Goal: Task Accomplishment & Management: Complete application form

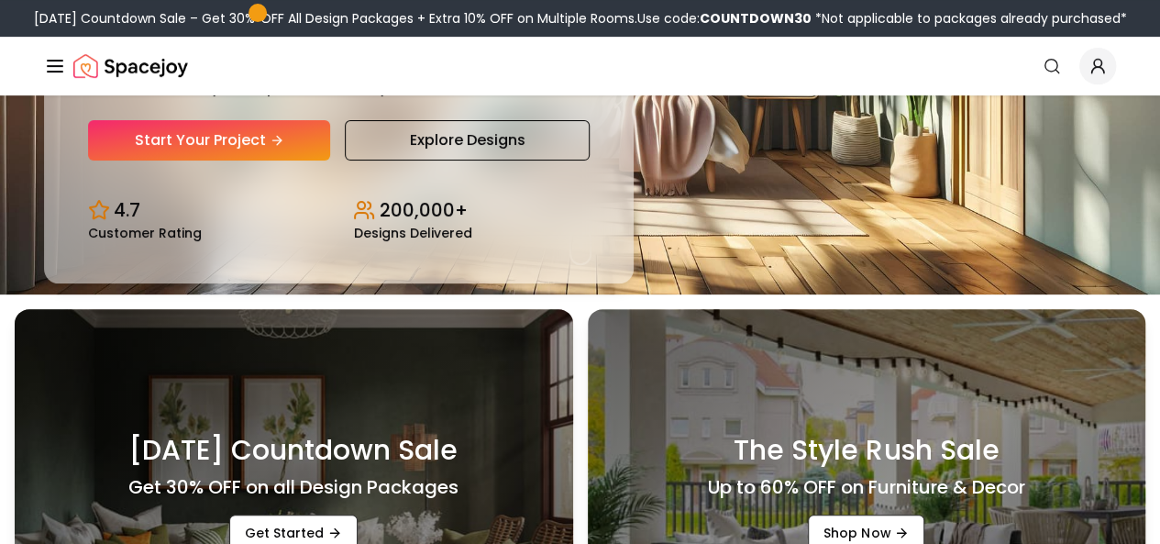
scroll to position [95, 0]
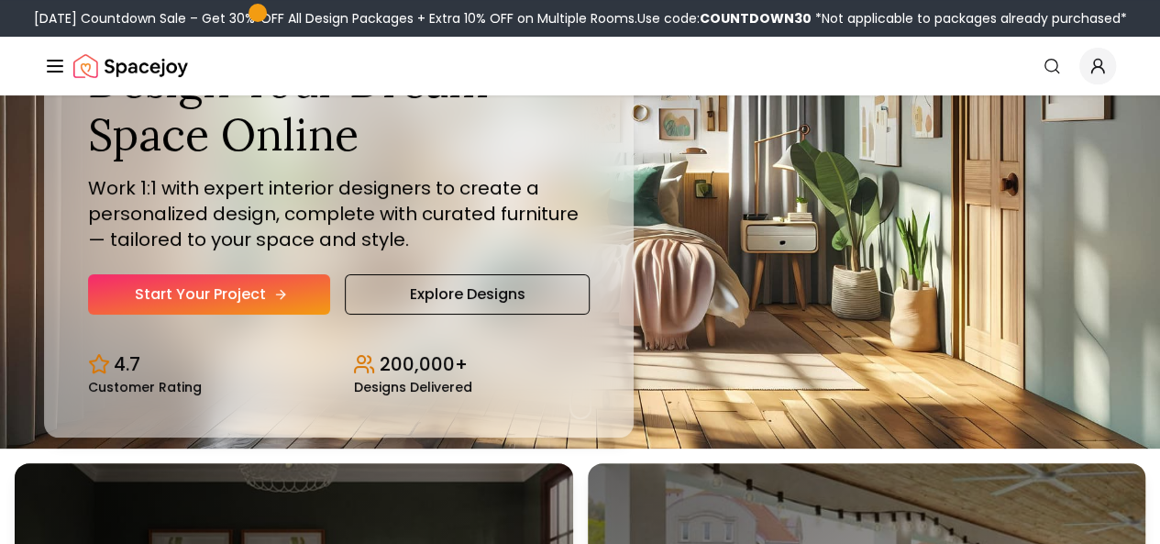
click at [226, 314] on link "Start Your Project" at bounding box center [209, 294] width 242 height 40
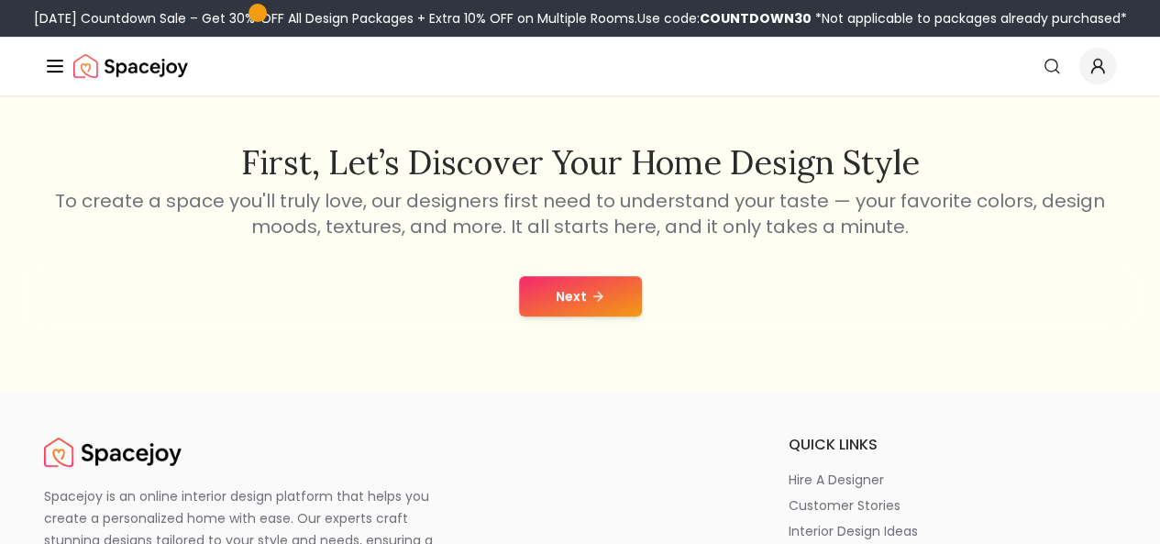
scroll to position [268, 0]
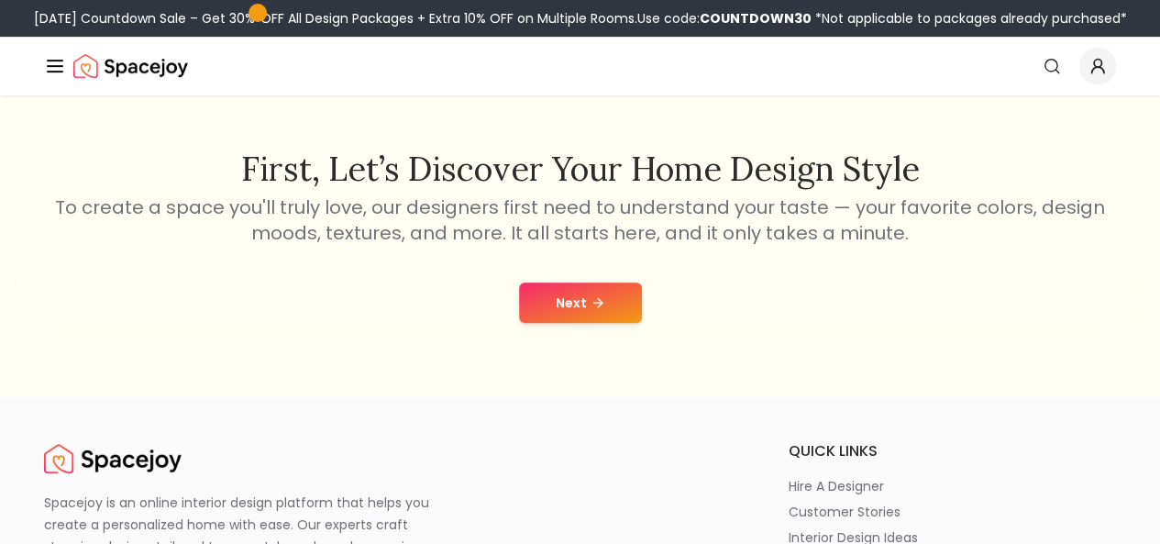
click at [550, 313] on button "Next" at bounding box center [580, 302] width 123 height 40
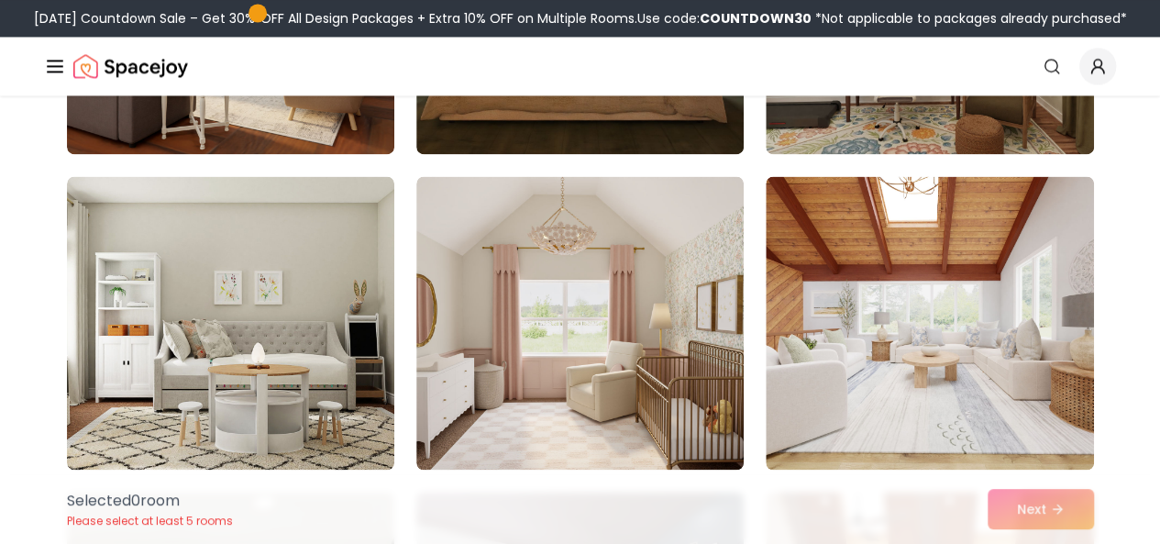
scroll to position [1144, 0]
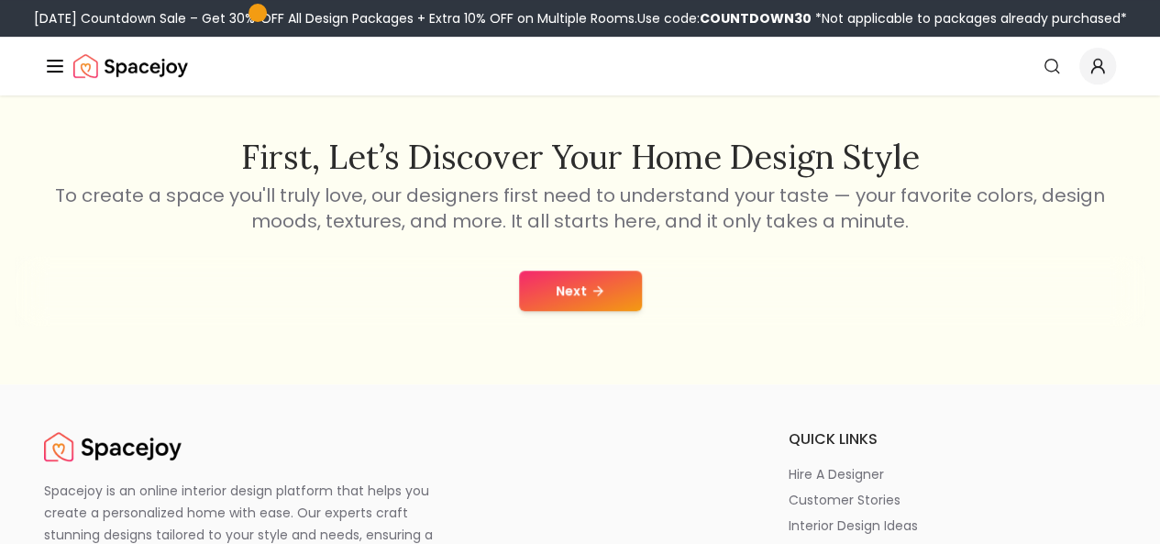
scroll to position [268, 0]
